Goal: Check status

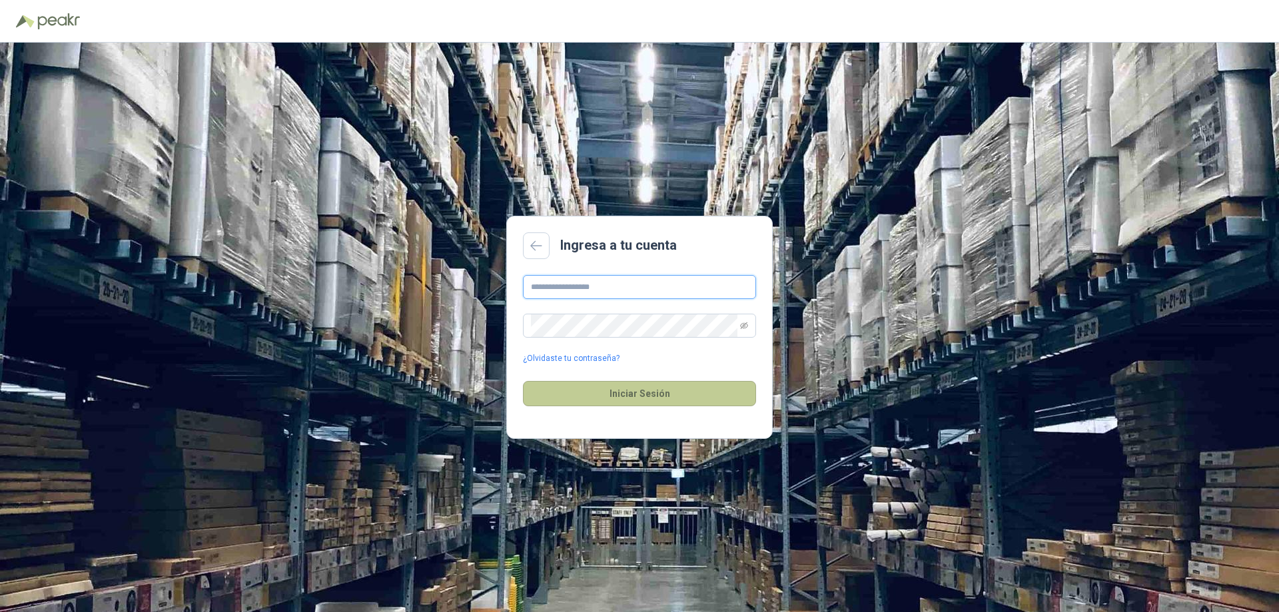
type input "**********"
click at [655, 391] on button "Iniciar Sesión" at bounding box center [639, 393] width 233 height 25
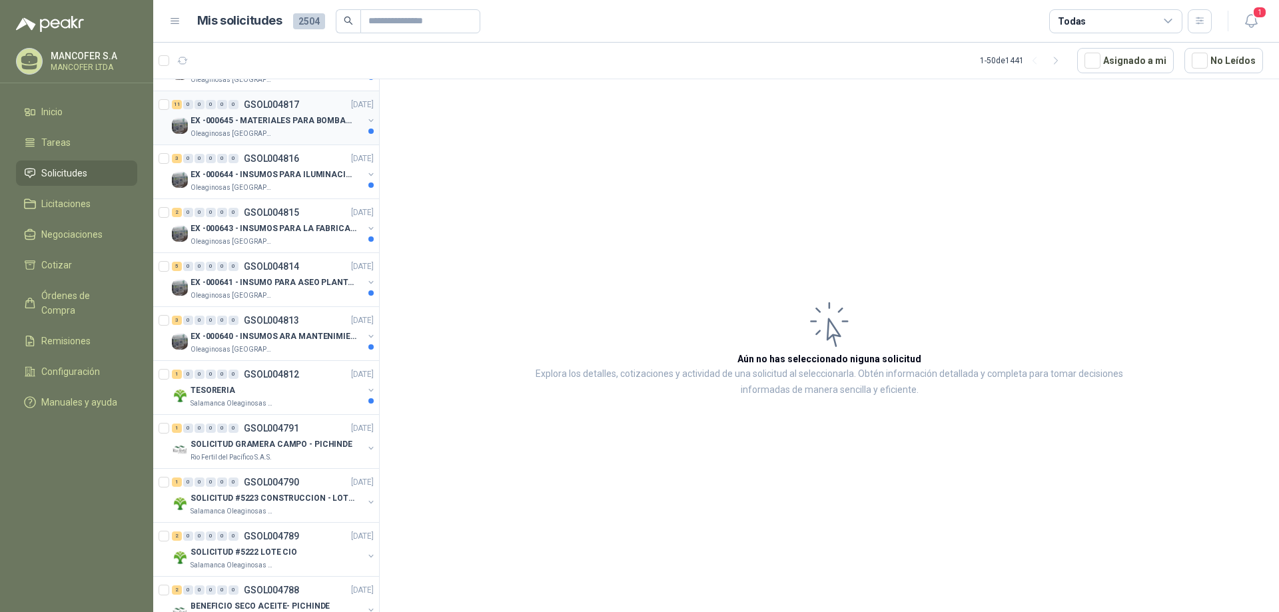
scroll to position [400, 0]
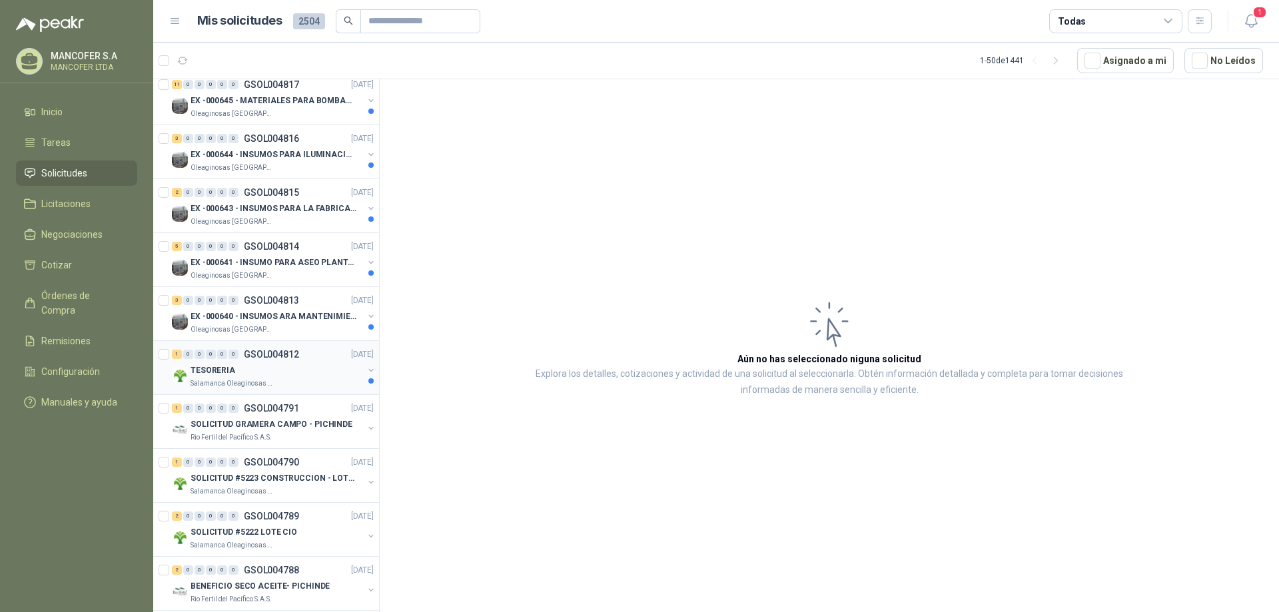
click at [250, 366] on div "TESORERIA" at bounding box center [276, 370] width 173 height 16
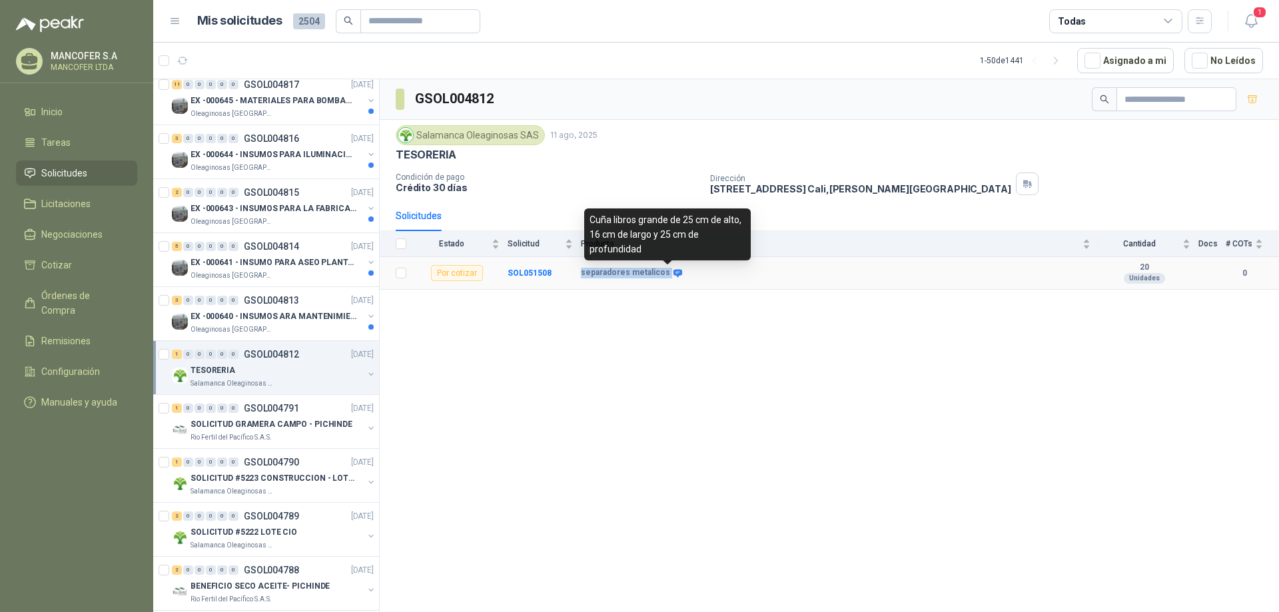
drag, startPoint x: 579, startPoint y: 273, endPoint x: 667, endPoint y: 274, distance: 87.3
click at [667, 274] on tr "Por cotizar SOL051508 separadores metalicos 20 Unidades 0" at bounding box center [829, 273] width 899 height 33
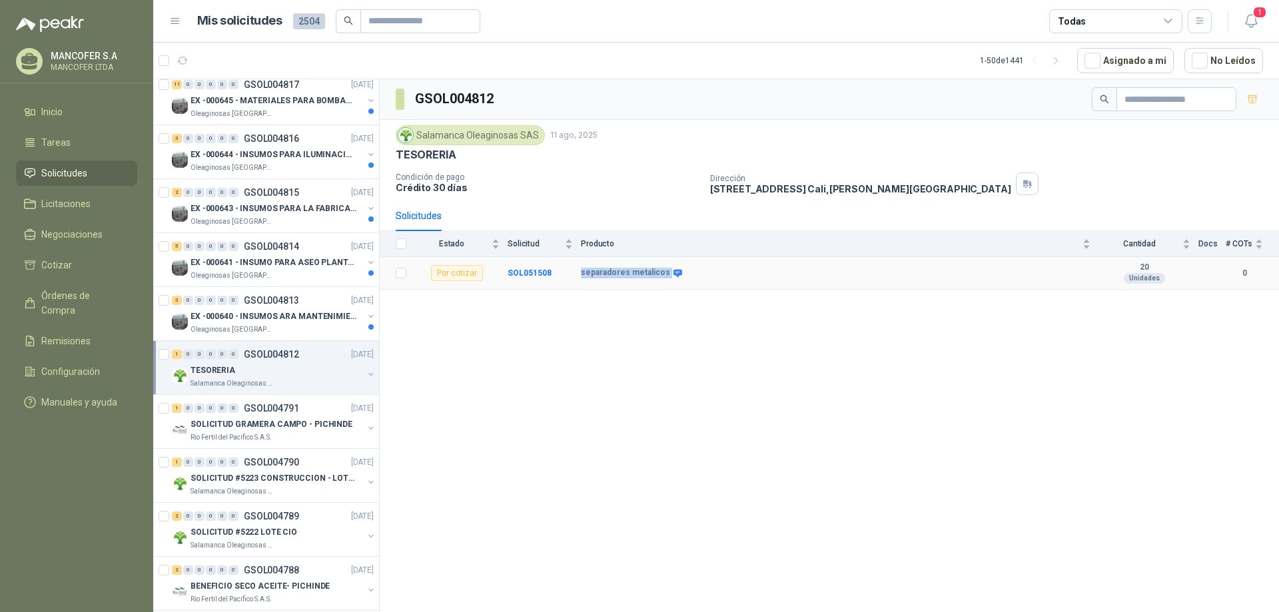
copy tr "separadores metalicos"
click at [244, 310] on p "EX -000640 - INSUMOS ARA MANTENIMIENTO MECANICO" at bounding box center [273, 316] width 166 height 13
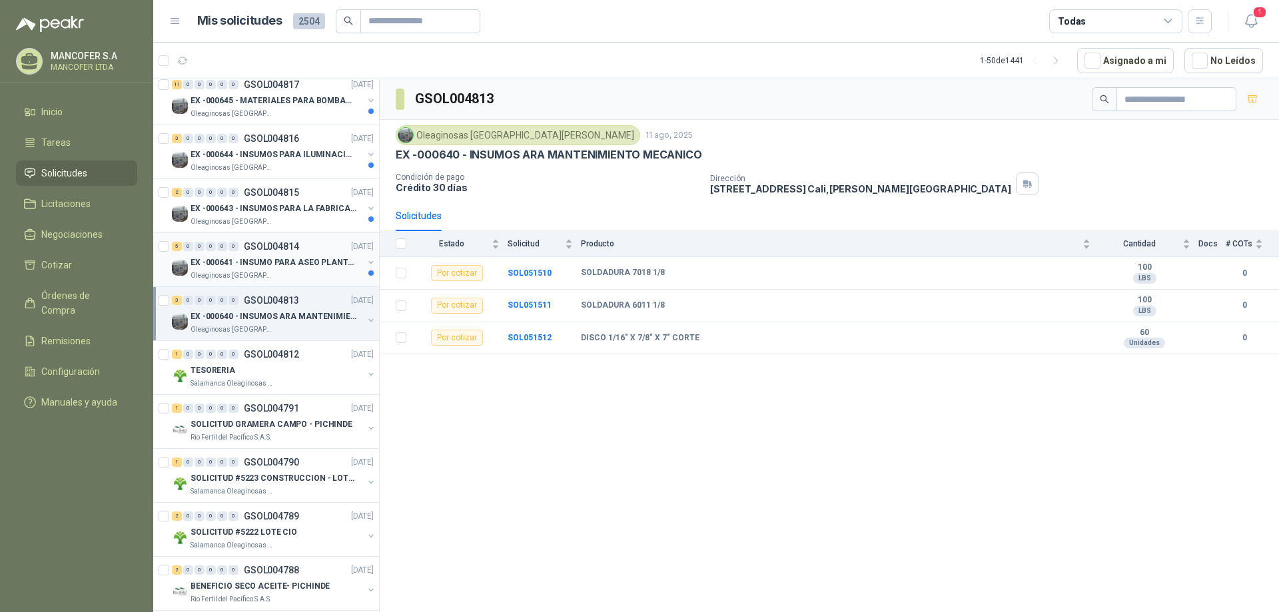
click at [251, 260] on p "EX -000641 - INSUMO PARA ASEO PLANTA EXTRACTORA" at bounding box center [273, 262] width 166 height 13
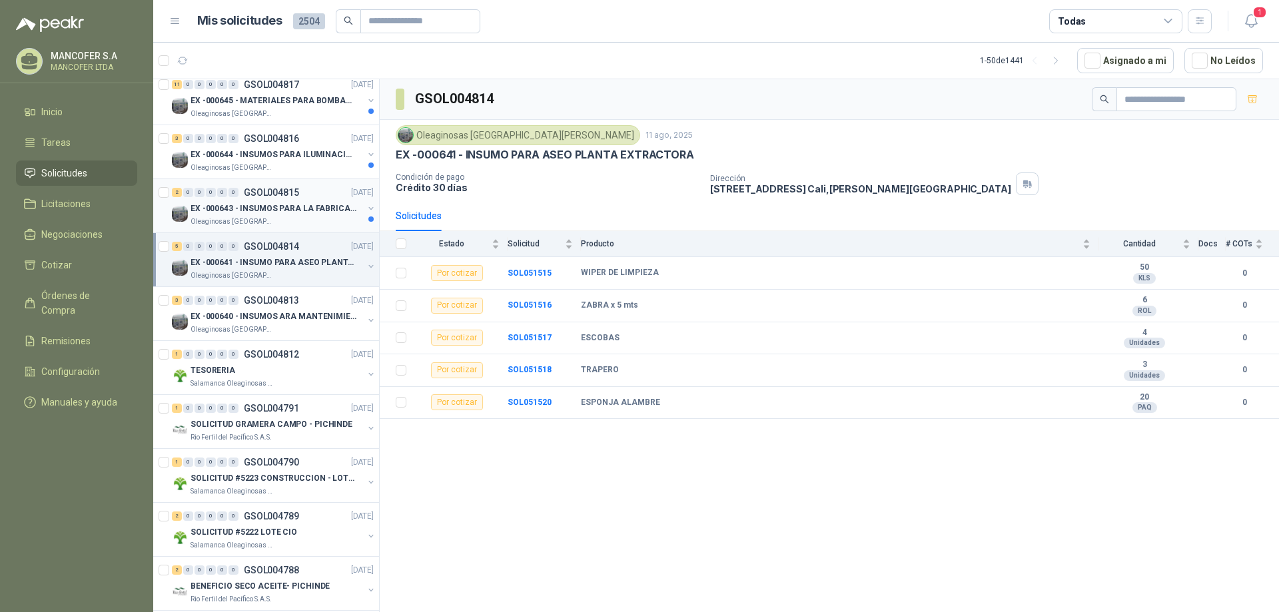
click at [250, 202] on p "EX -000643 - INSUMOS PARA LA FABRICACION DE PLATAF" at bounding box center [273, 208] width 166 height 13
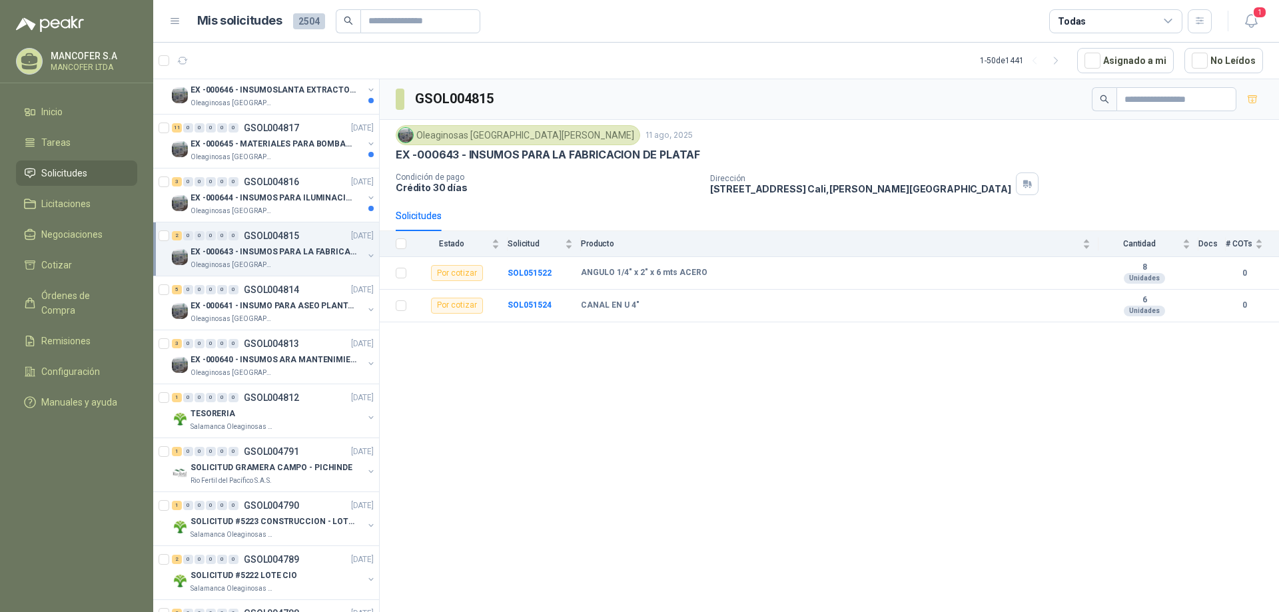
scroll to position [333, 0]
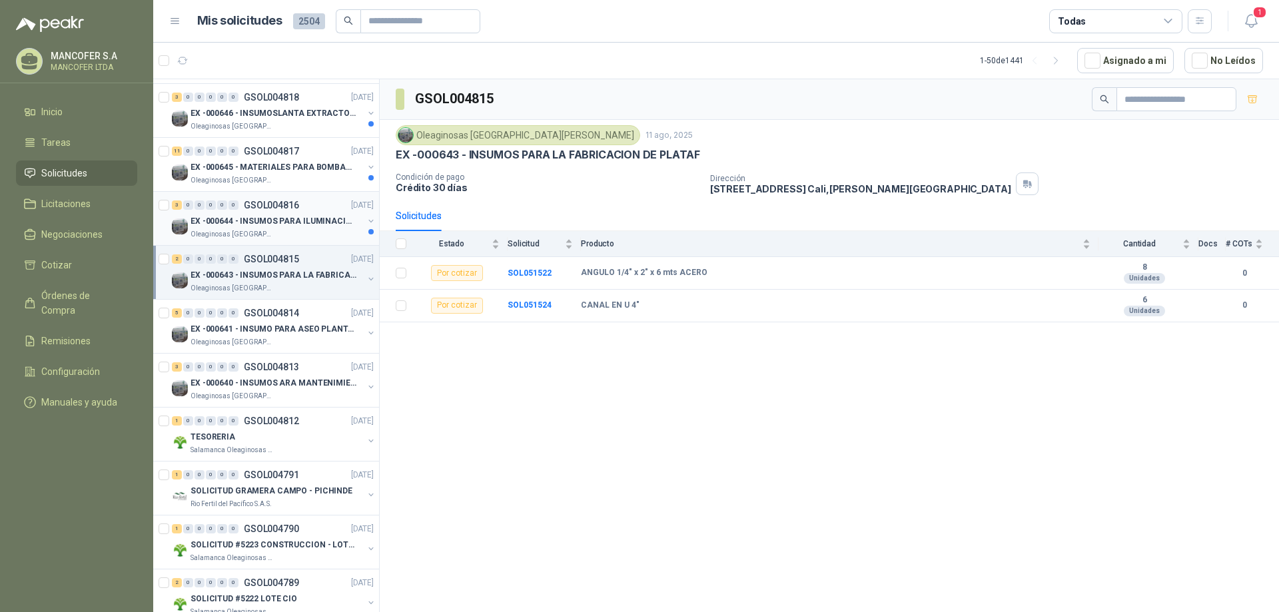
click at [256, 221] on p "EX -000644 - INSUMOS PARA ILUMINACIONN ZONA DE CLA" at bounding box center [273, 221] width 166 height 13
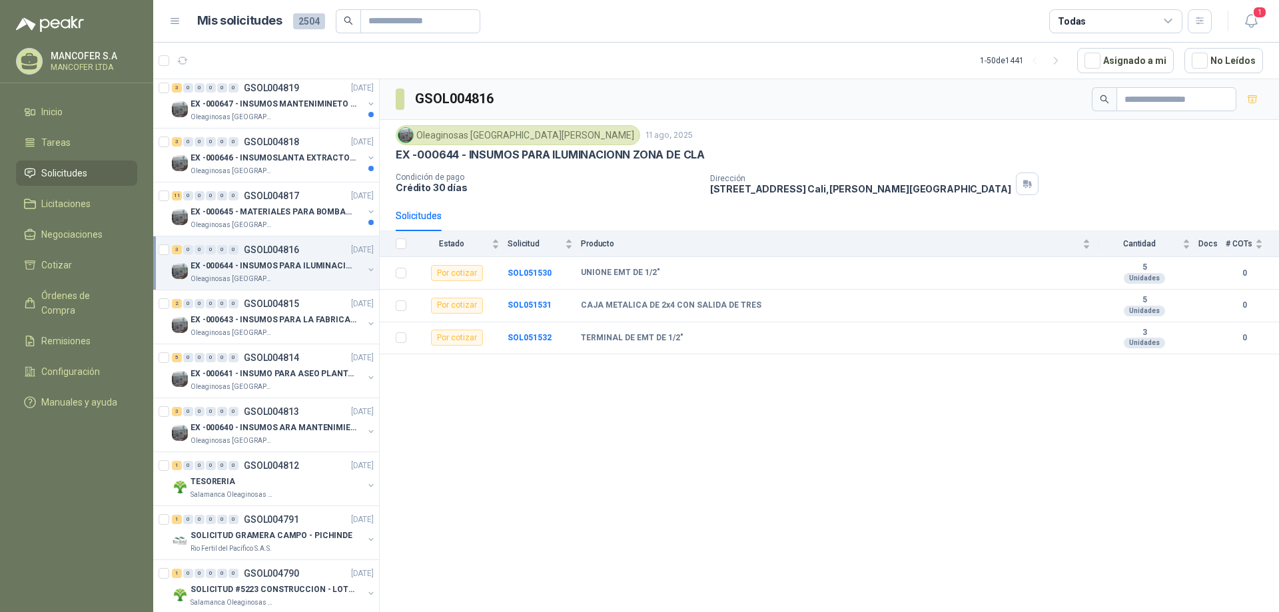
scroll to position [266, 0]
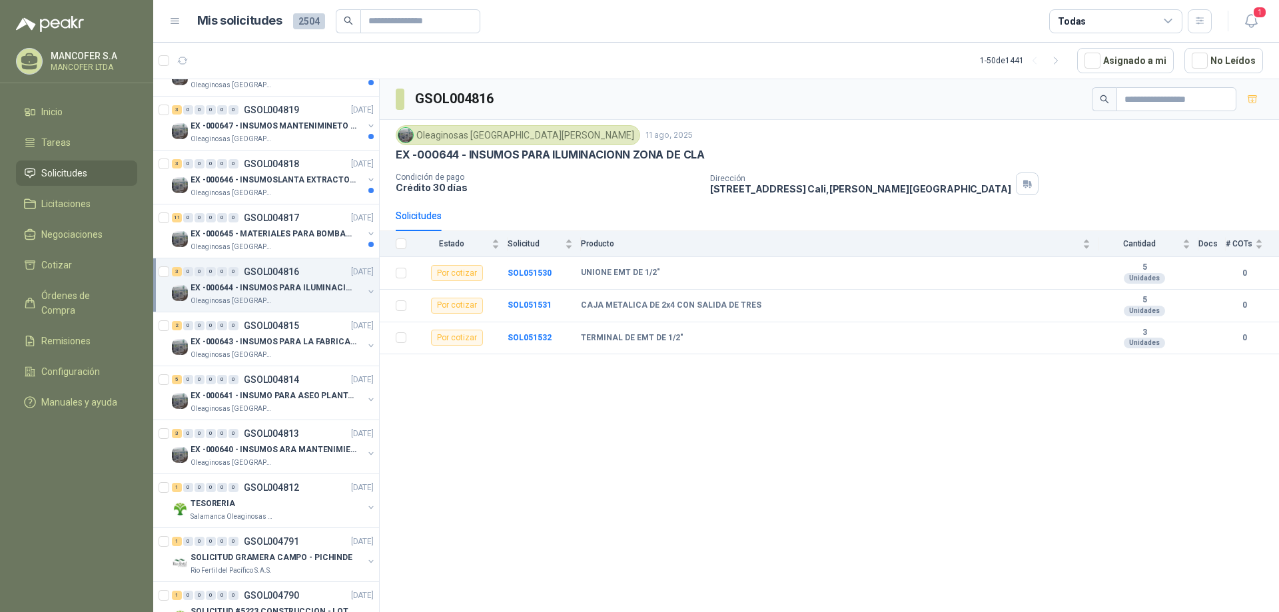
click at [256, 221] on p "GSOL004817" at bounding box center [271, 217] width 55 height 9
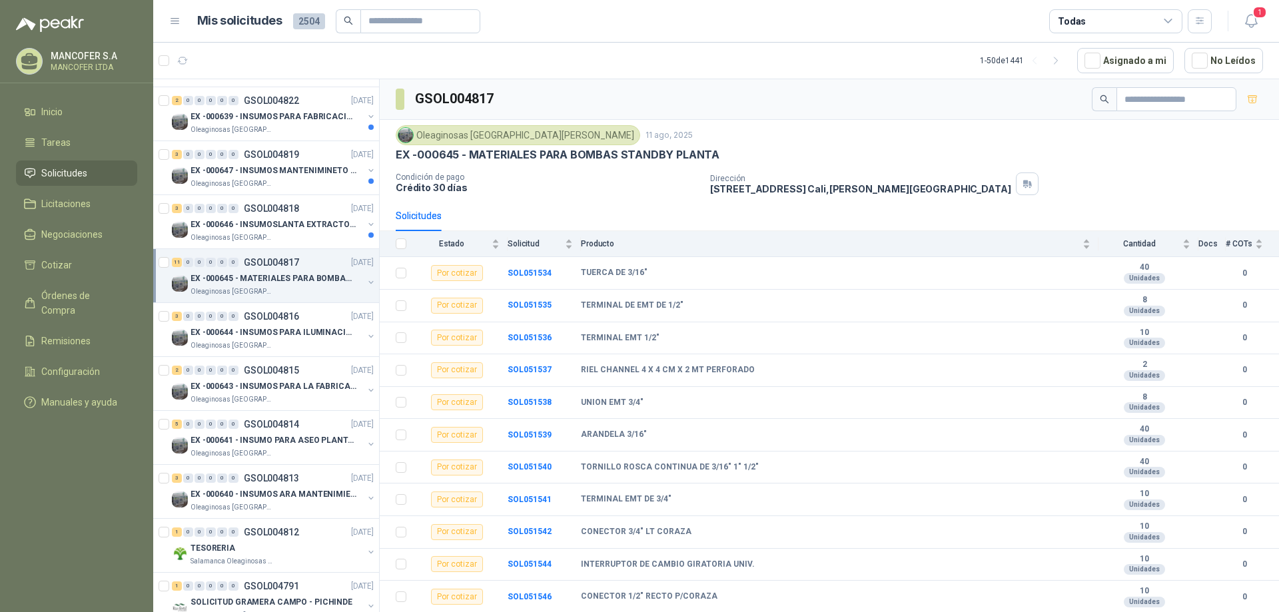
scroll to position [200, 0]
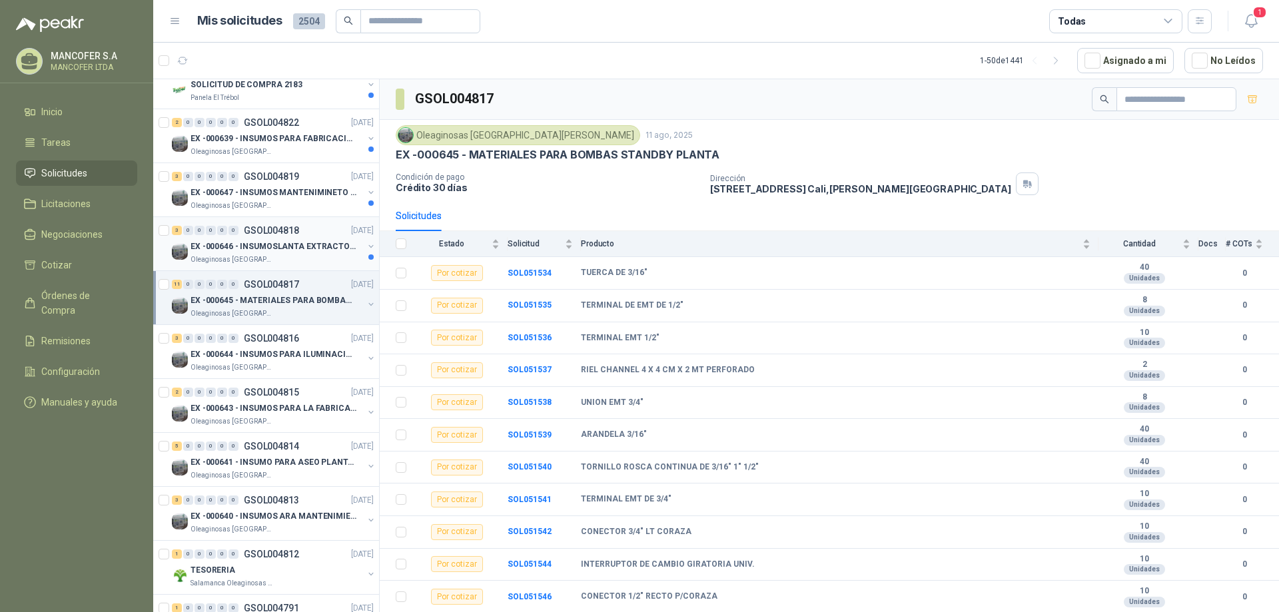
click at [269, 245] on p "EX -000646 - INSUMOSLANTA EXTRACTORA" at bounding box center [273, 246] width 166 height 13
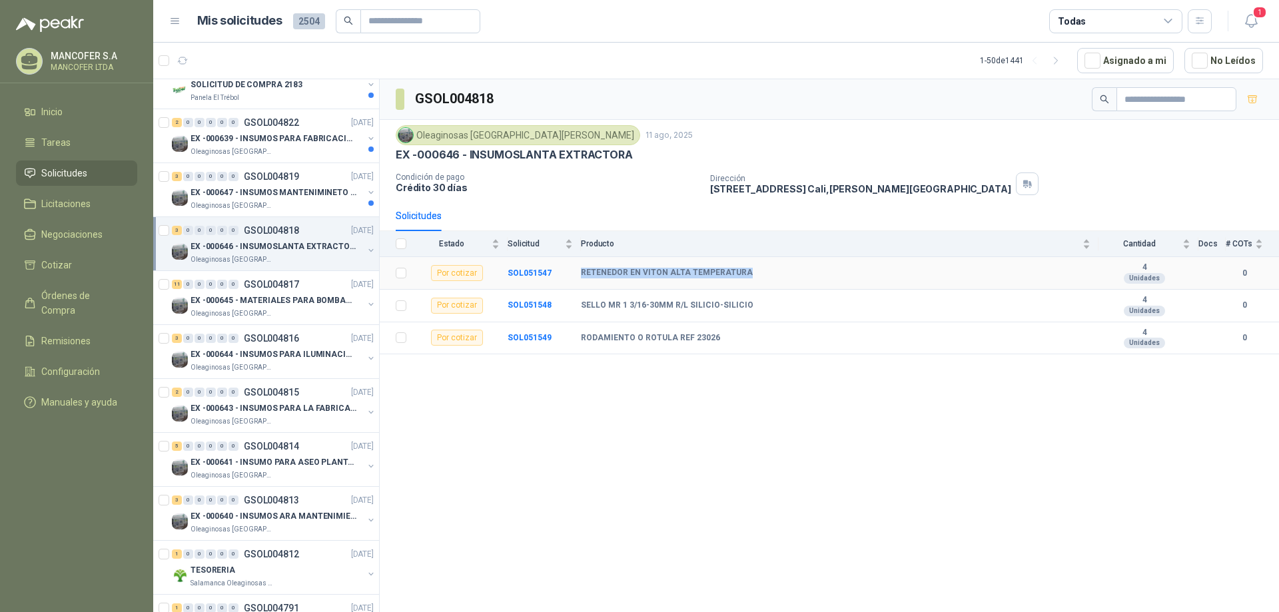
drag, startPoint x: 752, startPoint y: 272, endPoint x: 579, endPoint y: 274, distance: 172.5
click at [579, 274] on tr "Por cotizar SOL051547 RETENEDOR EN VITON ALTA TEMPERATURA 4 Unidades 0" at bounding box center [829, 273] width 899 height 33
copy tr "RETENEDOR EN VITON ALTA TEMPERATURA"
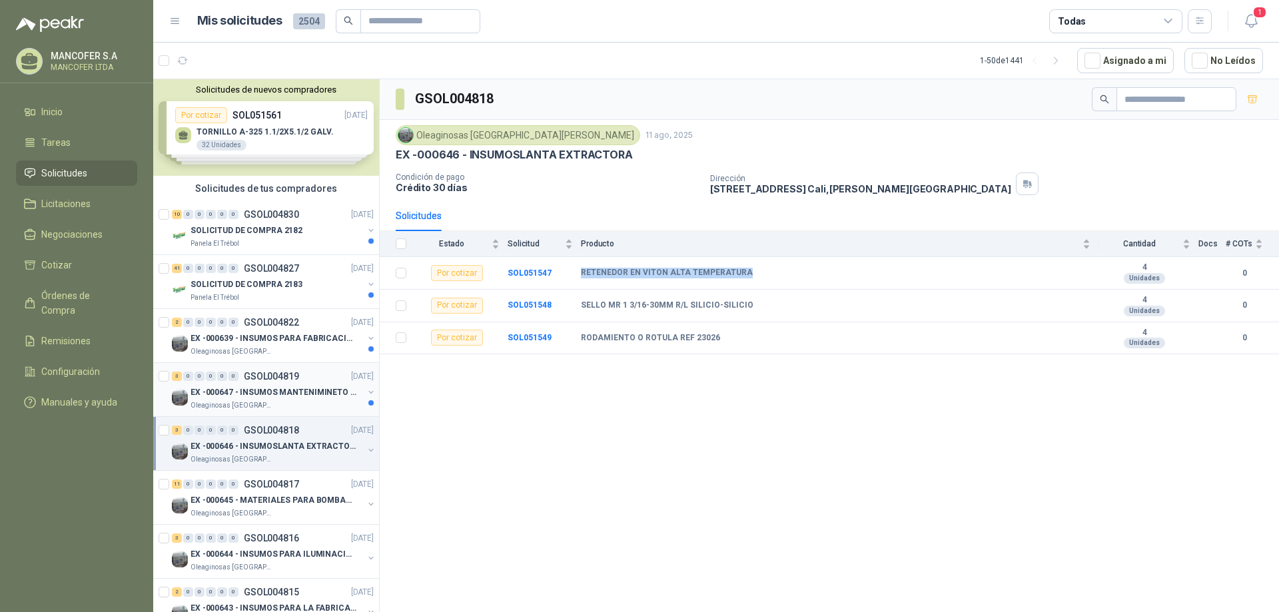
click at [267, 394] on p "EX -000647 - INSUMOS MANTENIMINETO MECANICO" at bounding box center [273, 392] width 166 height 13
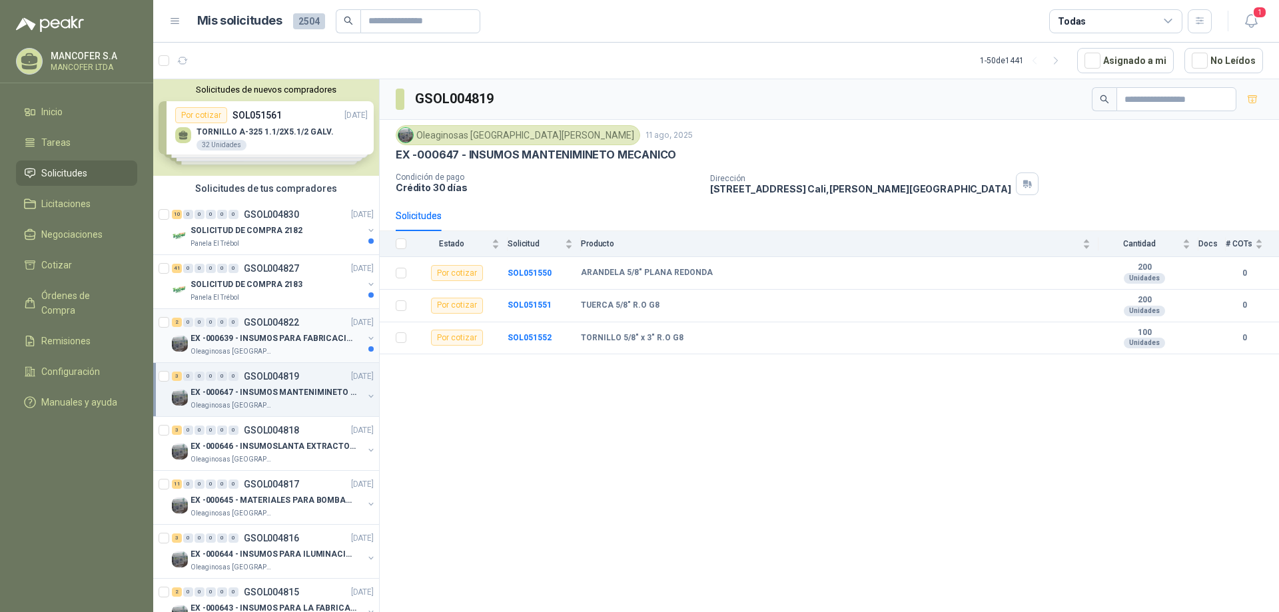
click at [263, 338] on p "EX -000639 - INSUMOS PARA FABRICACION DE MALLA TAM" at bounding box center [273, 338] width 166 height 13
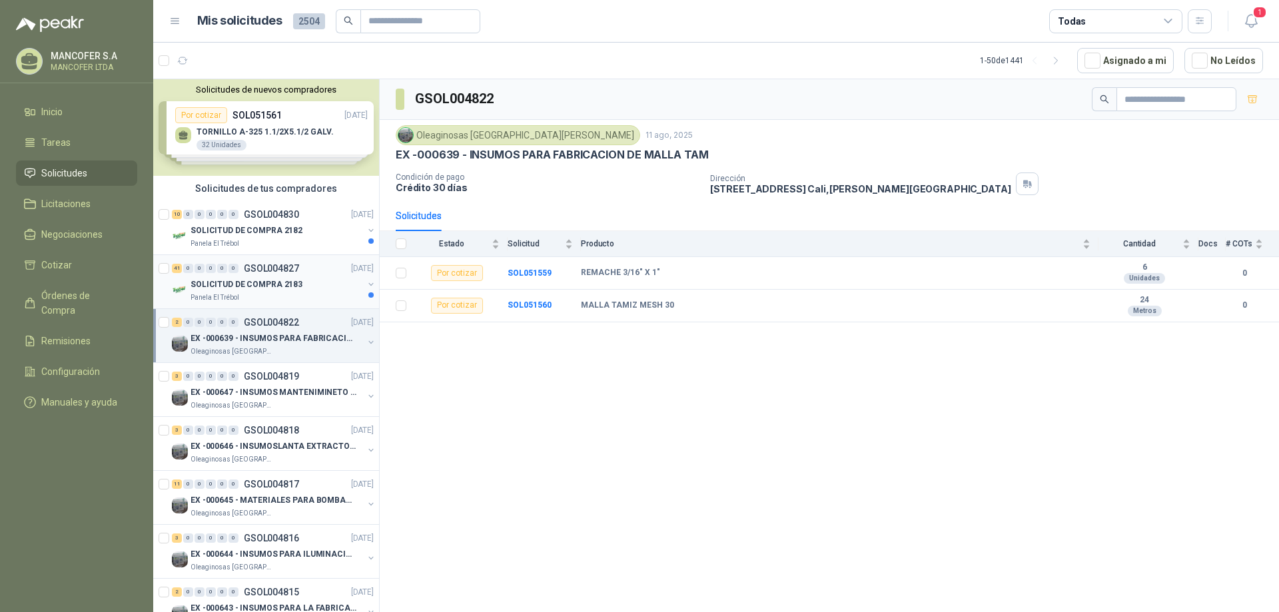
click at [235, 274] on div "41 0 0 0 0 0 GSOL004827 [DATE]" at bounding box center [274, 268] width 204 height 16
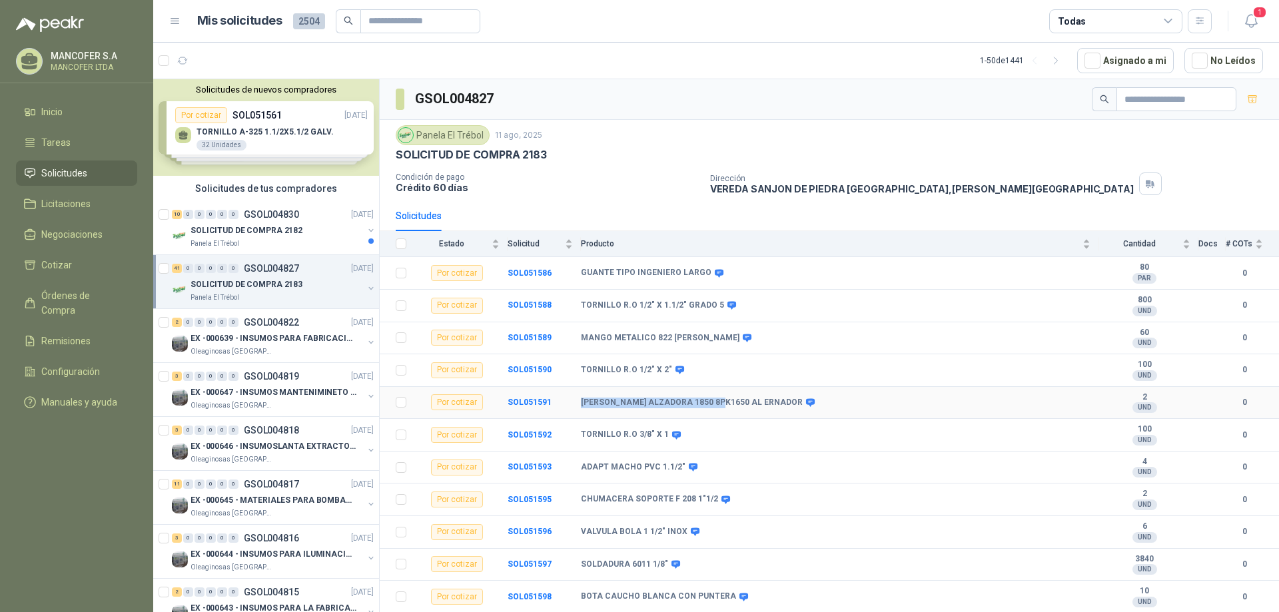
drag, startPoint x: 716, startPoint y: 402, endPoint x: 581, endPoint y: 405, distance: 134.6
click at [581, 405] on b "[PERSON_NAME] ALZADORA 1850 8PK1650 AL ERNADOR" at bounding box center [692, 403] width 222 height 11
copy b "[PERSON_NAME] ALZADORA 1850 8PK1650 A"
drag, startPoint x: 548, startPoint y: 151, endPoint x: 390, endPoint y: 153, distance: 157.2
click at [390, 153] on div "Panela El Trébol [DATE] SOLICITUD DE COMPRA 2183 Condición de pago Crédito 60 d…" at bounding box center [829, 160] width 899 height 81
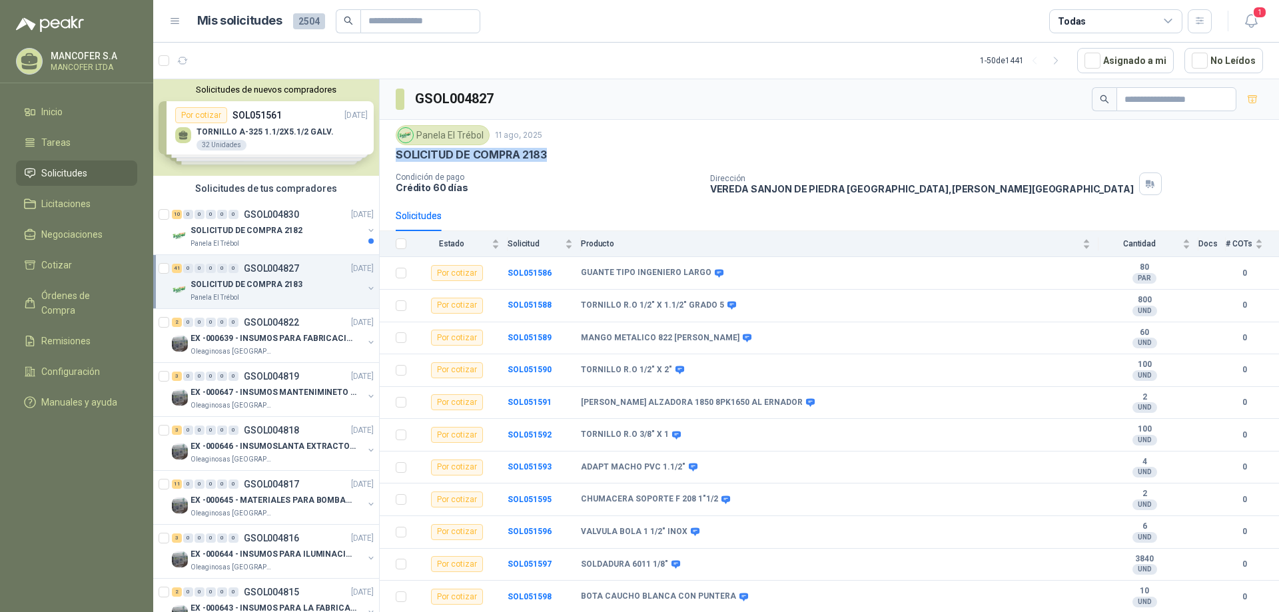
copy p "SOLICITUD DE COMPRA 2183"
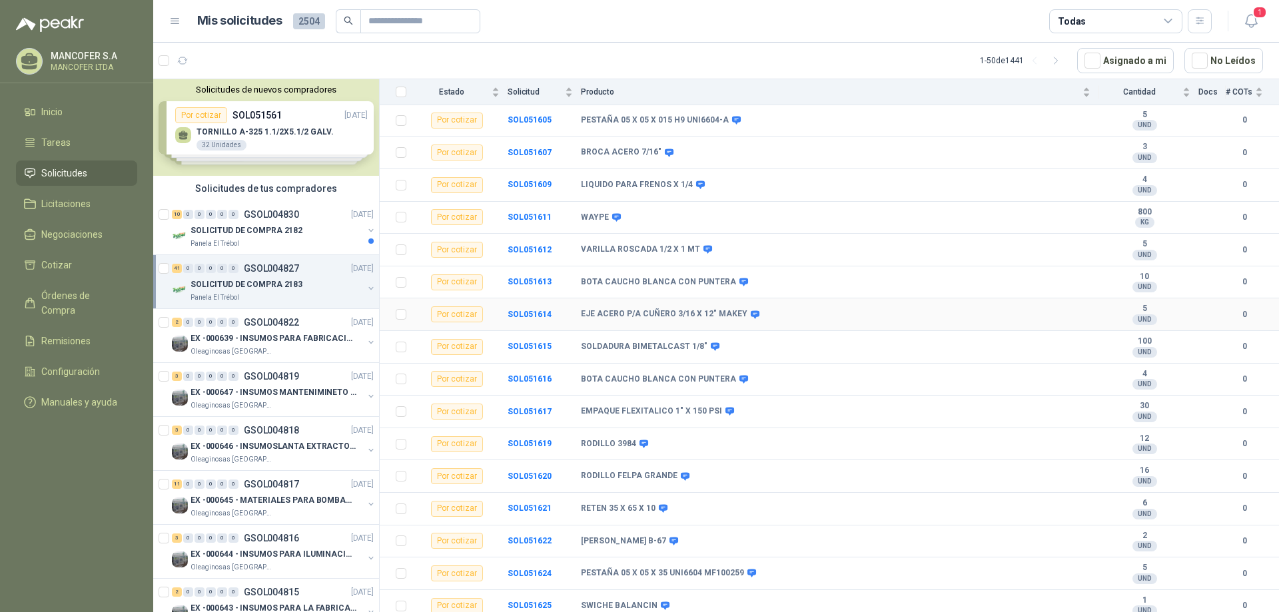
scroll to position [733, 0]
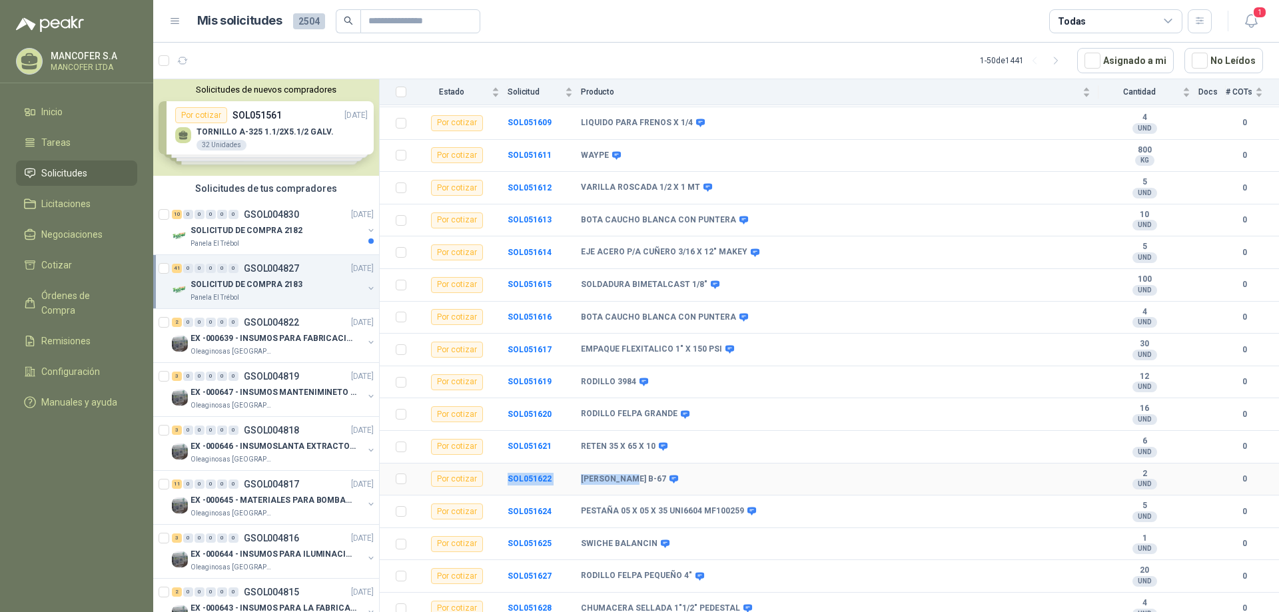
drag, startPoint x: 506, startPoint y: 480, endPoint x: 630, endPoint y: 480, distance: 124.6
click at [630, 480] on tr "Por cotizar SOL051622 [PERSON_NAME] B-67 2 UND  0" at bounding box center [829, 480] width 899 height 33
copy tr "SOL051622 [PERSON_NAME] B-67"
click at [805, 513] on div "PESTAÑA 05 X 05 X 35 UNI6604 MF100259" at bounding box center [836, 511] width 510 height 11
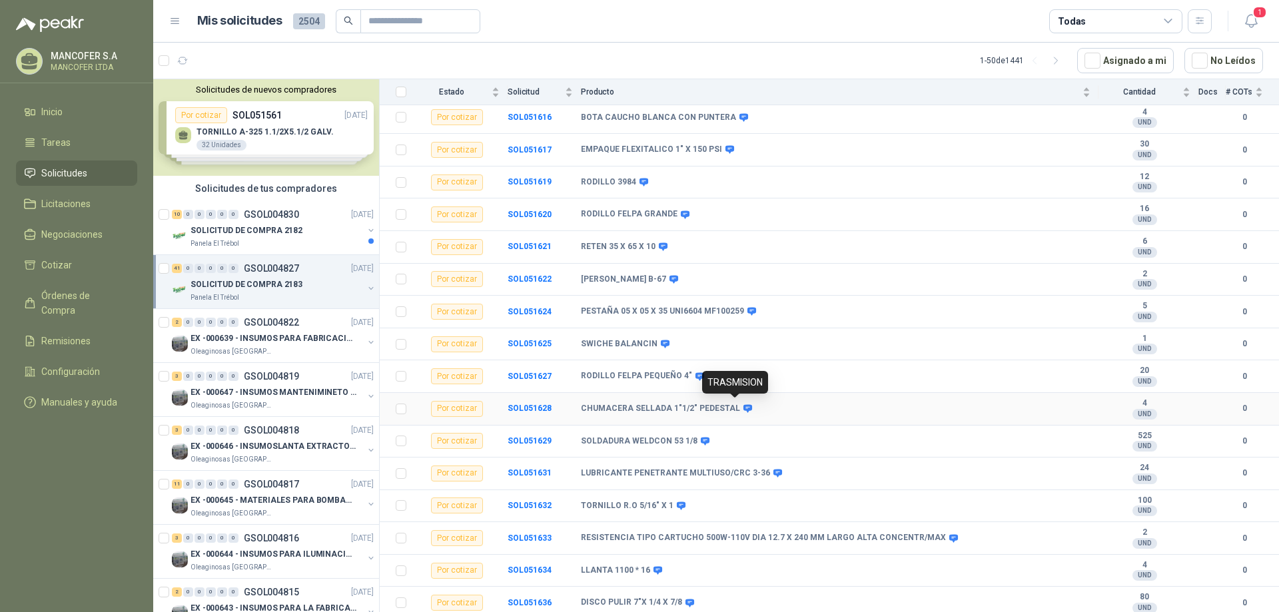
scroll to position [968, 0]
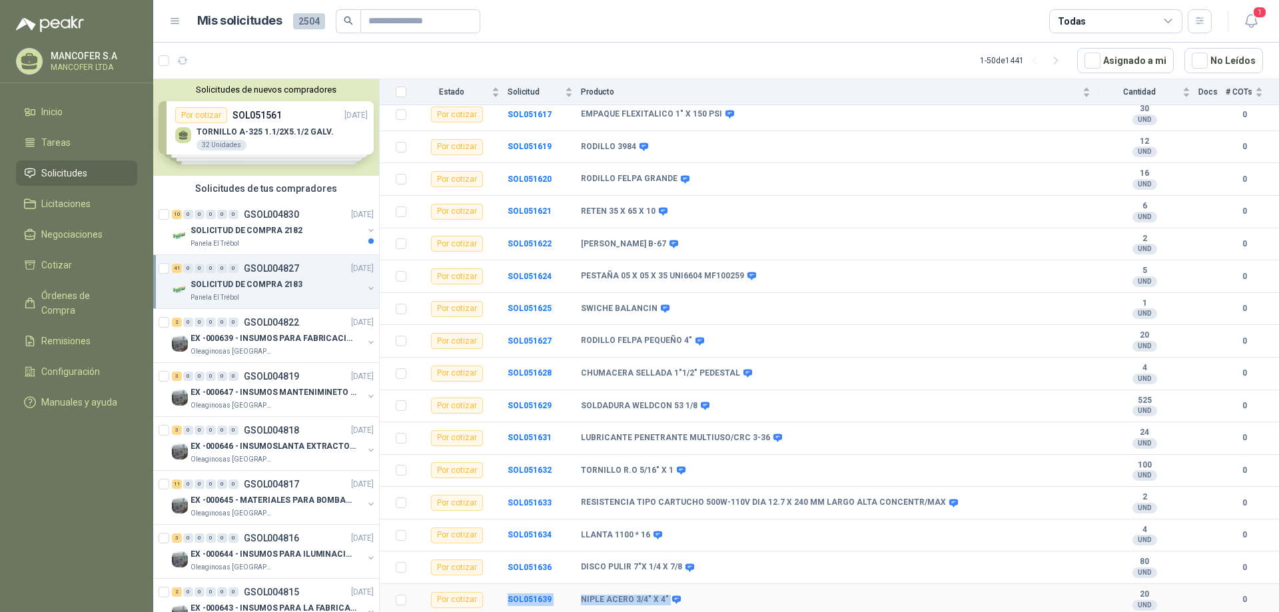
drag, startPoint x: 664, startPoint y: 595, endPoint x: 504, endPoint y: 597, distance: 159.9
click at [504, 597] on tr "Por cotizar SOL051639 NIPLE ACERO 3/4" X 4" 20 UND  0" at bounding box center [829, 600] width 899 height 33
copy tr "SOL051639 NIPLE ACERO 3/4" X 4""
click at [254, 222] on div "SOLICITUD DE COMPRA 2182" at bounding box center [276, 230] width 173 height 16
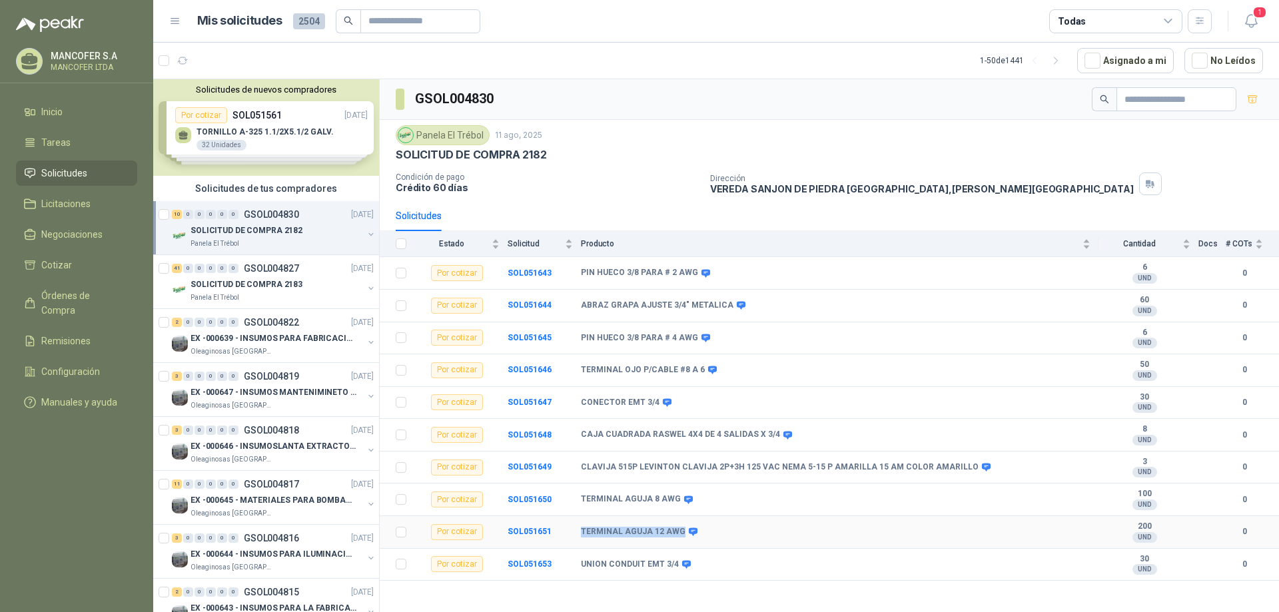
drag, startPoint x: 677, startPoint y: 531, endPoint x: 581, endPoint y: 531, distance: 95.2
click at [581, 531] on b "TERMINAL AGUJA 12 AWG" at bounding box center [633, 532] width 105 height 11
copy b "TERMINAL AGUJA 12 AWG"
